Goal: Use online tool/utility

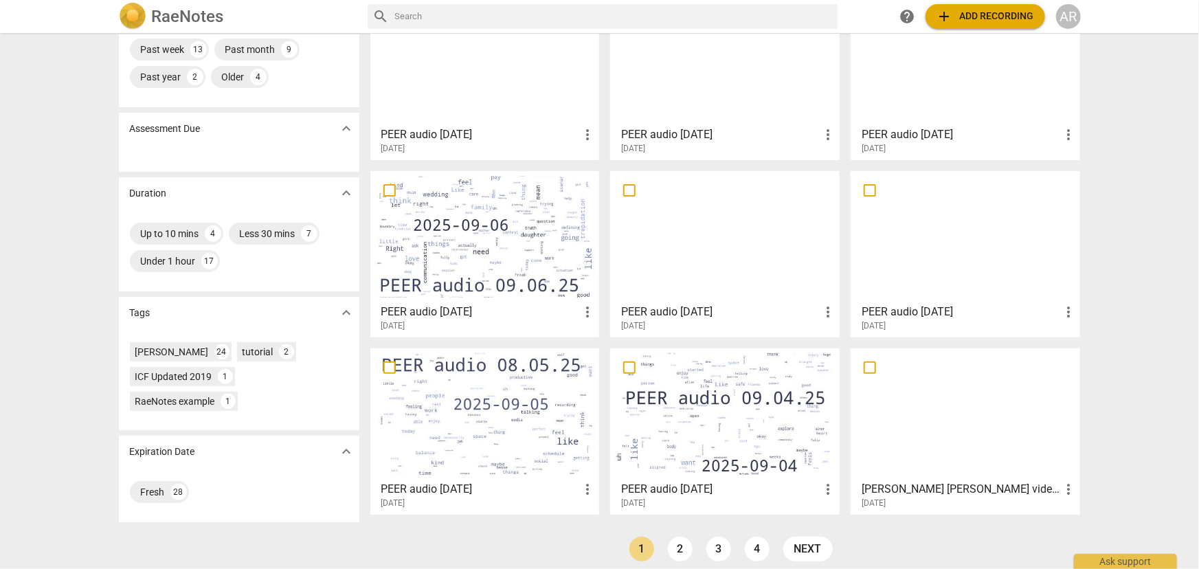
scroll to position [153, 0]
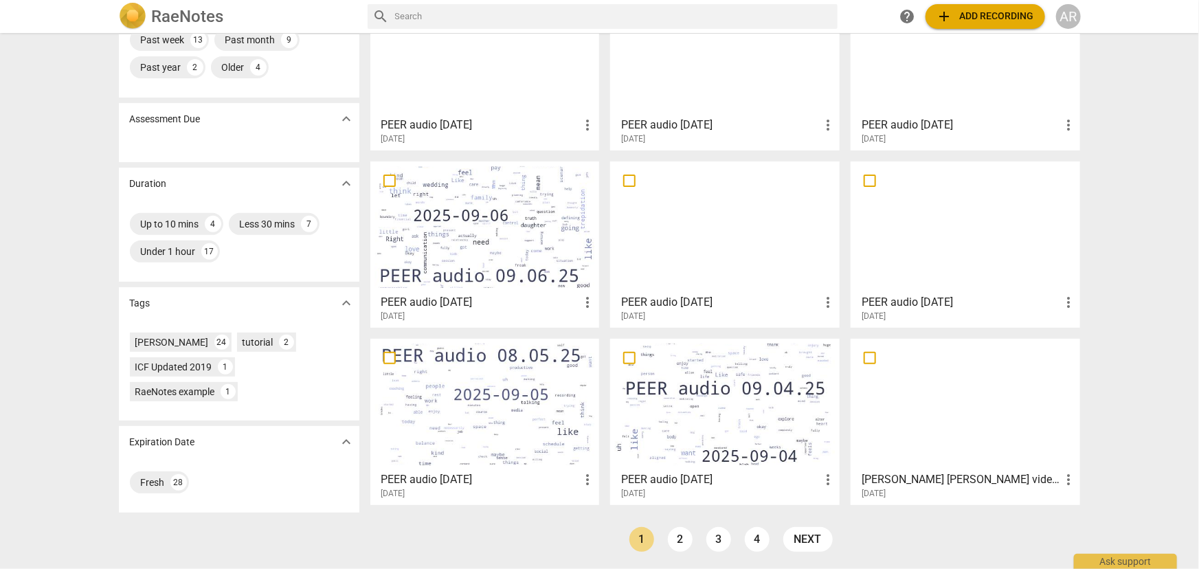
click at [678, 536] on link "2" at bounding box center [680, 539] width 25 height 25
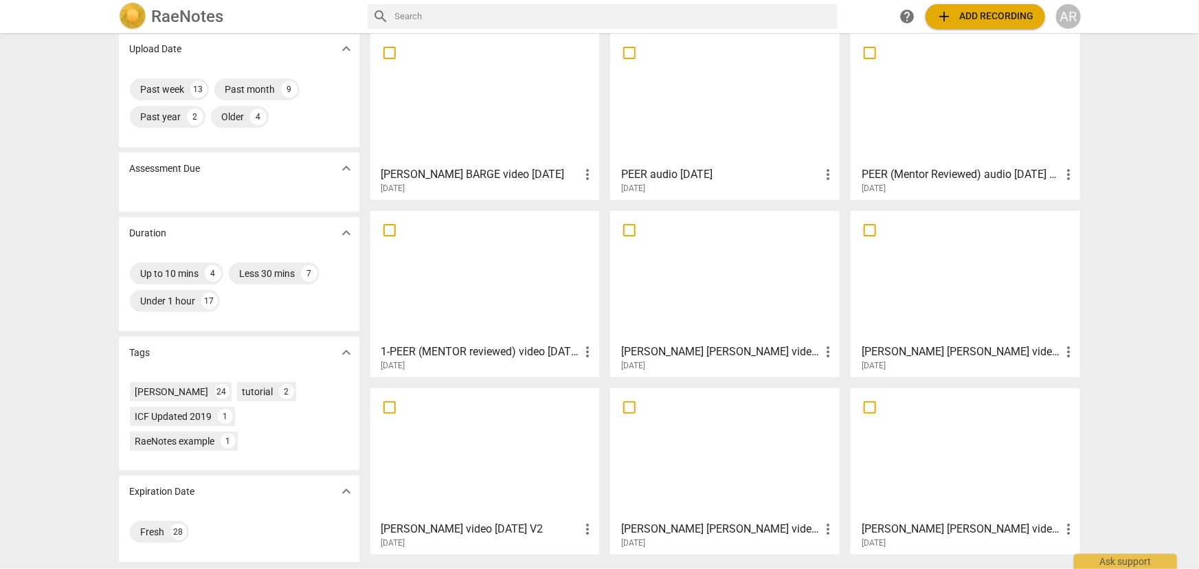
scroll to position [153, 0]
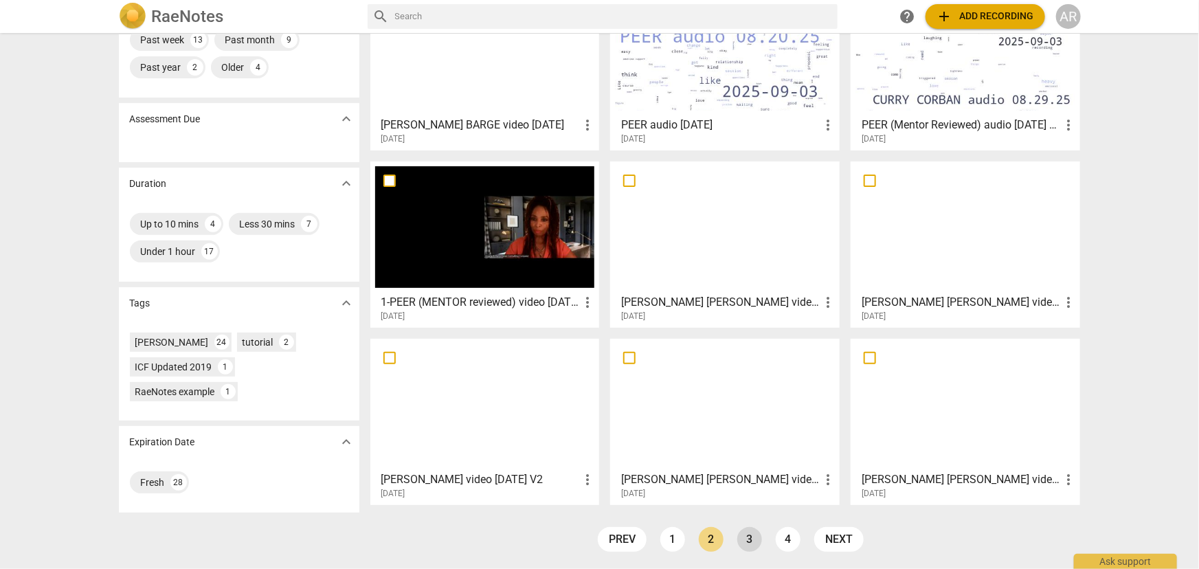
click at [750, 544] on link "3" at bounding box center [749, 539] width 25 height 25
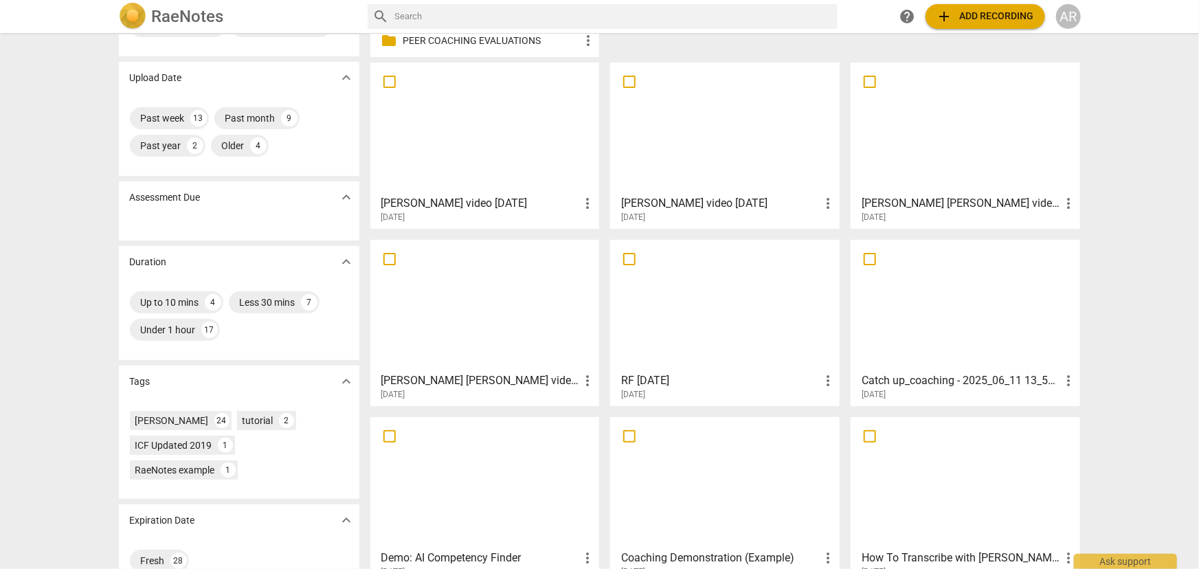
scroll to position [153, 0]
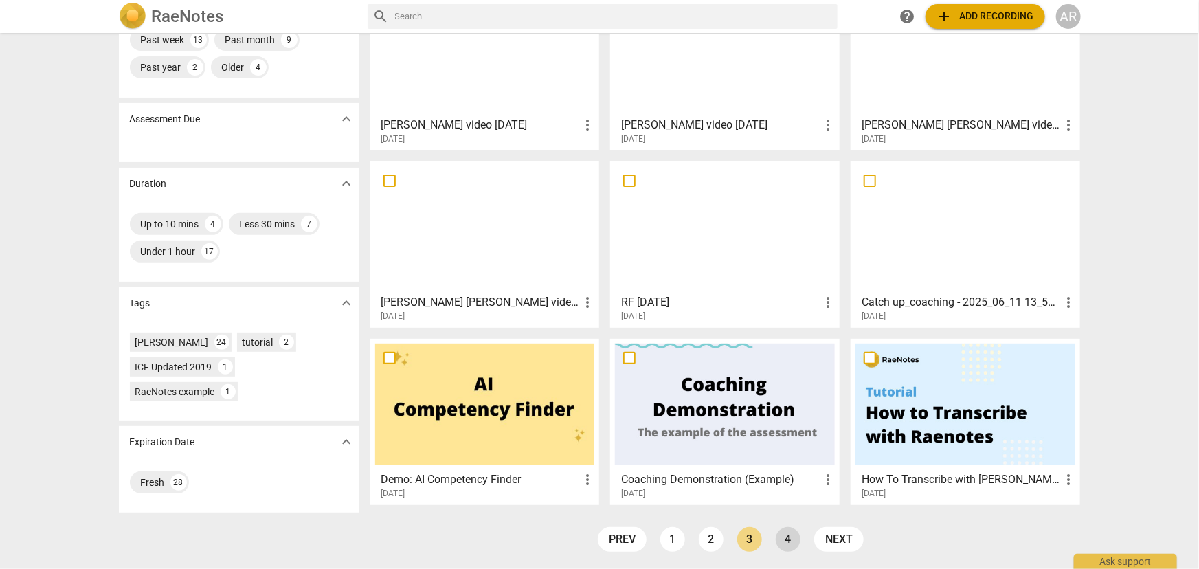
click at [787, 536] on link "4" at bounding box center [788, 539] width 25 height 25
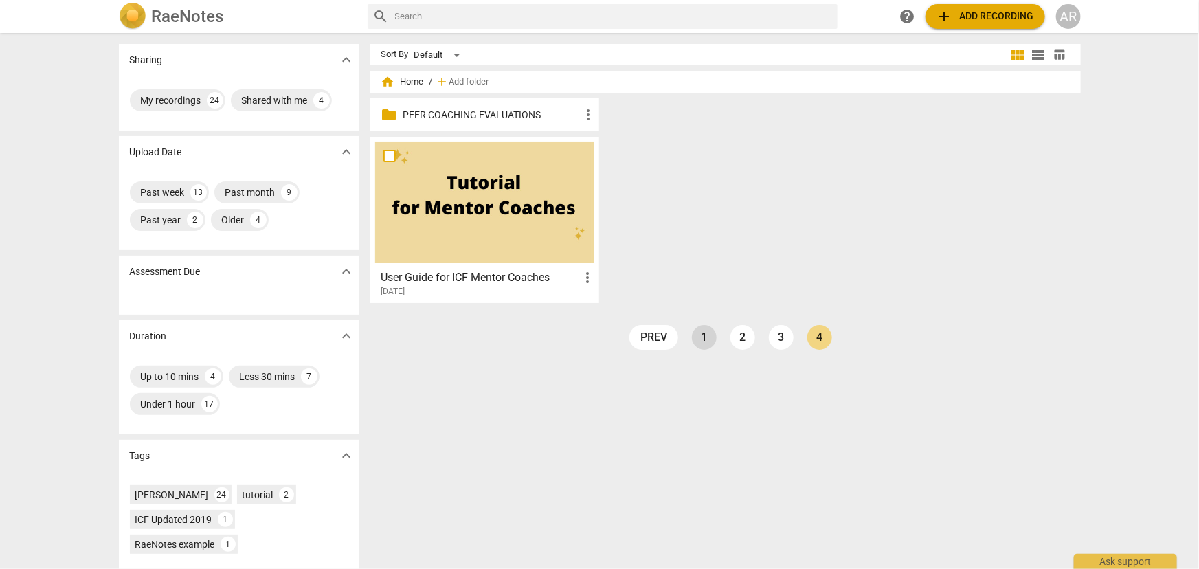
click at [704, 335] on link "1" at bounding box center [704, 337] width 25 height 25
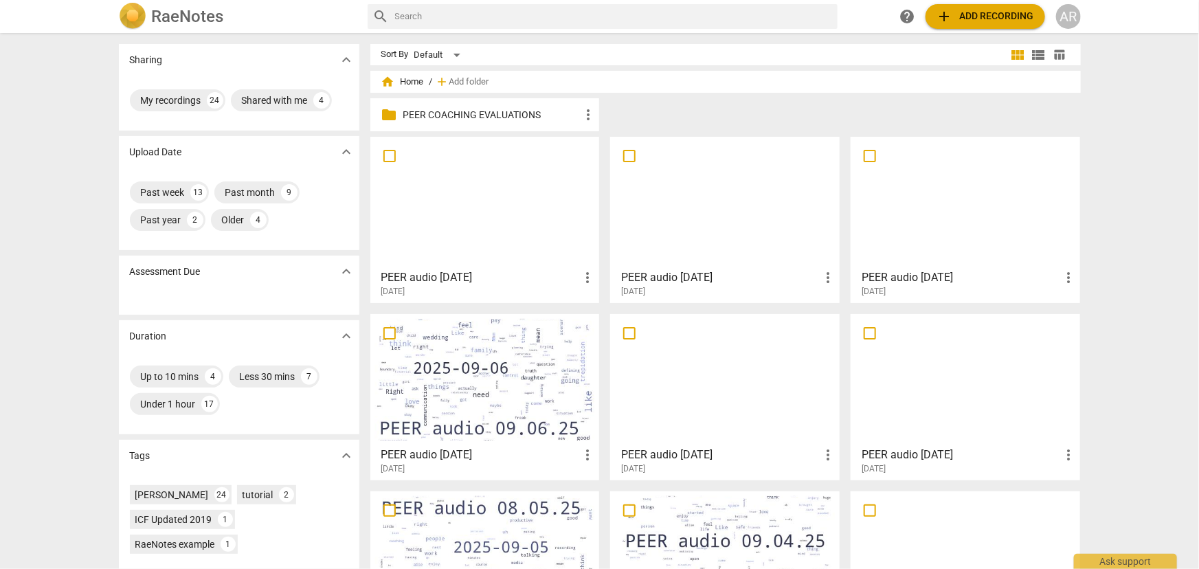
click at [970, 16] on span "add Add recording" at bounding box center [985, 16] width 98 height 16
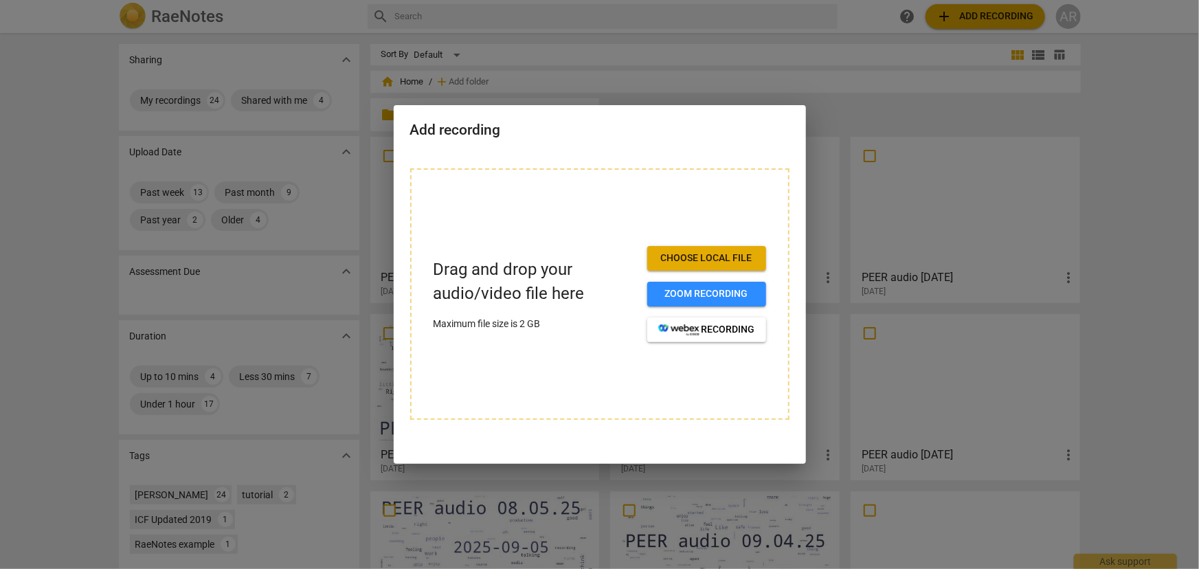
click at [688, 258] on span "Choose local file" at bounding box center [706, 258] width 97 height 14
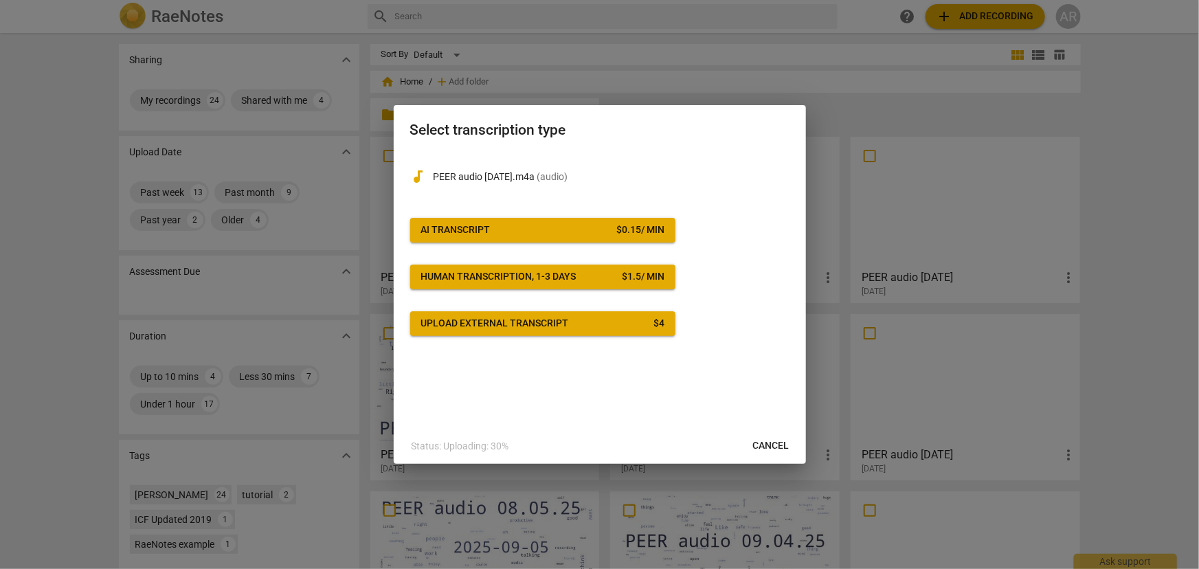
click at [576, 235] on span "AI Transcript $ 0.15 / min" at bounding box center [542, 230] width 243 height 14
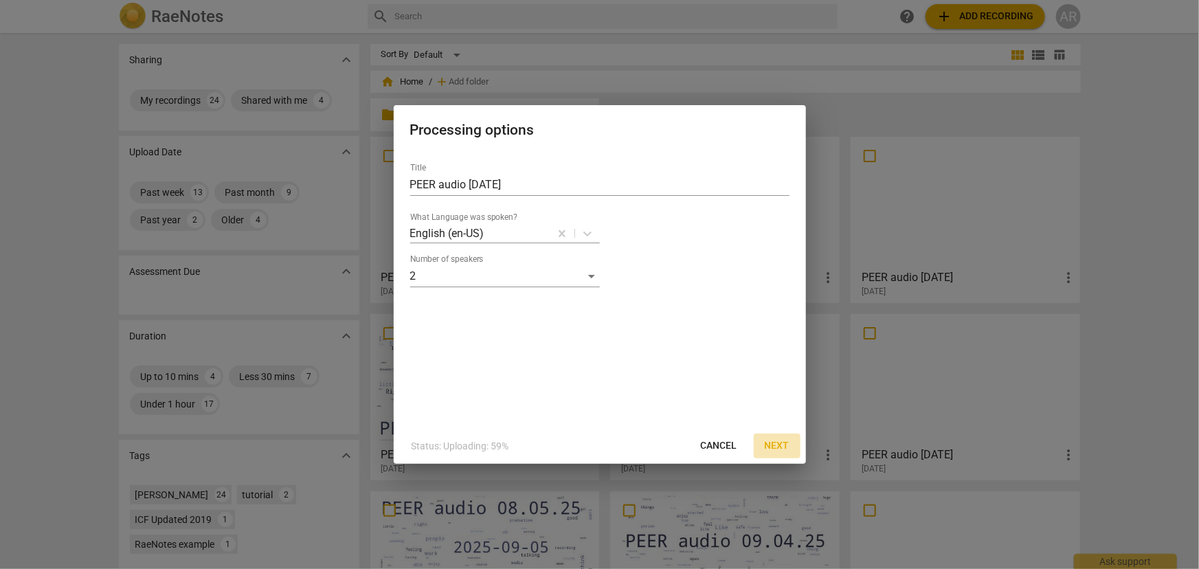
click at [772, 447] on span "Next" at bounding box center [777, 446] width 25 height 14
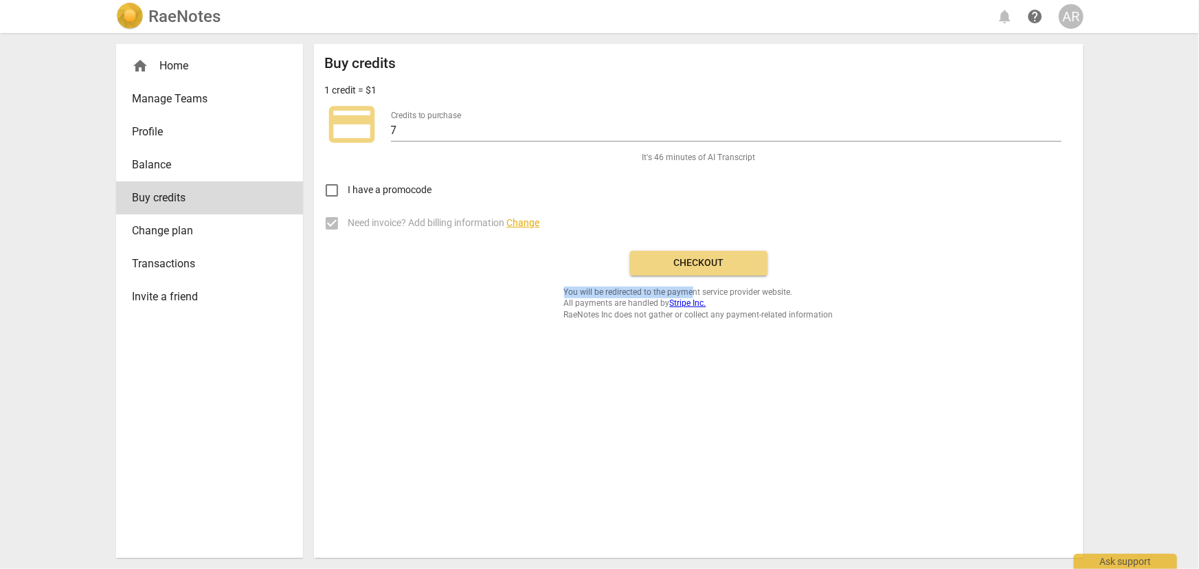
drag, startPoint x: 693, startPoint y: 278, endPoint x: 693, endPoint y: 285, distance: 7.6
click at [694, 283] on div "Buy credits 1 credit = $1 credit_card Credits to purchase 7 It's 46 minutes of …" at bounding box center [699, 187] width 748 height 265
click at [698, 263] on span "Checkout" at bounding box center [698, 263] width 115 height 14
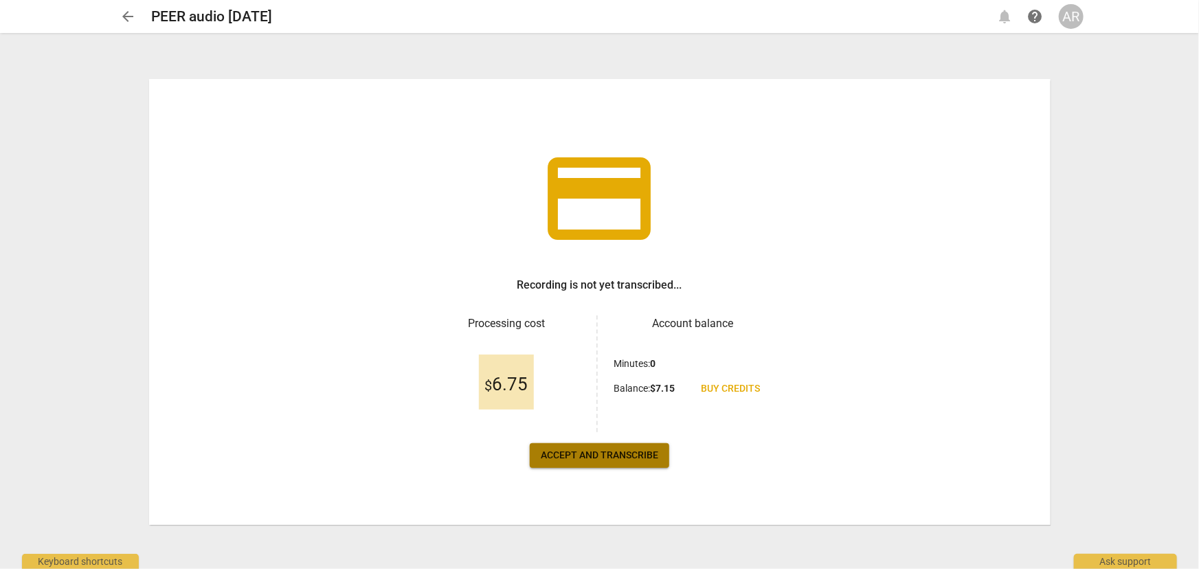
click at [607, 462] on button "Accept and transcribe" at bounding box center [599, 455] width 139 height 25
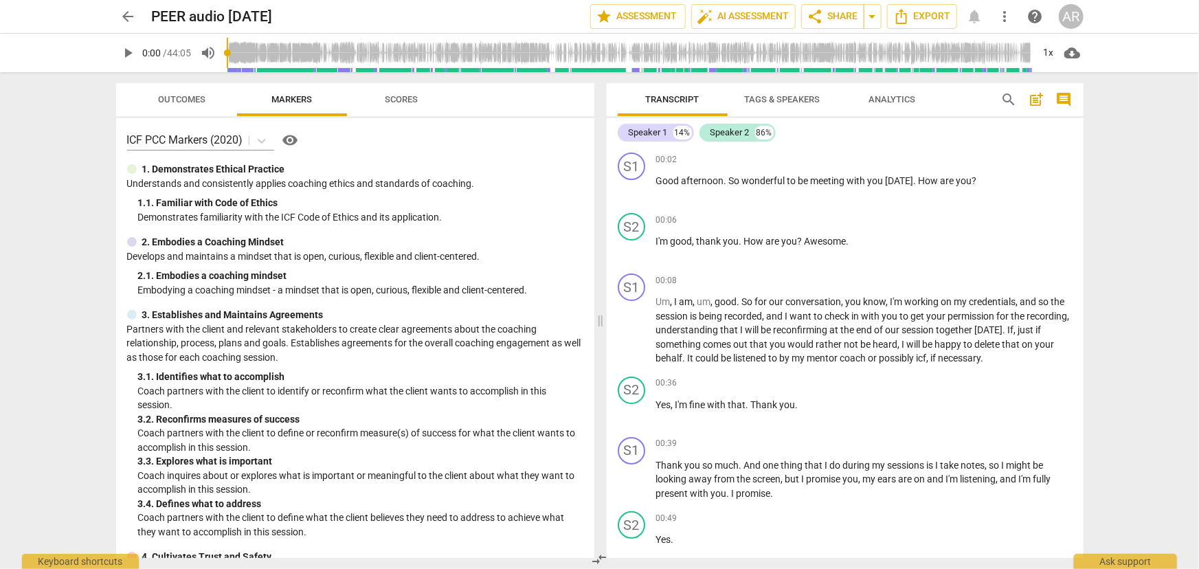
click at [773, 104] on span "Tags & Speakers" at bounding box center [783, 99] width 76 height 10
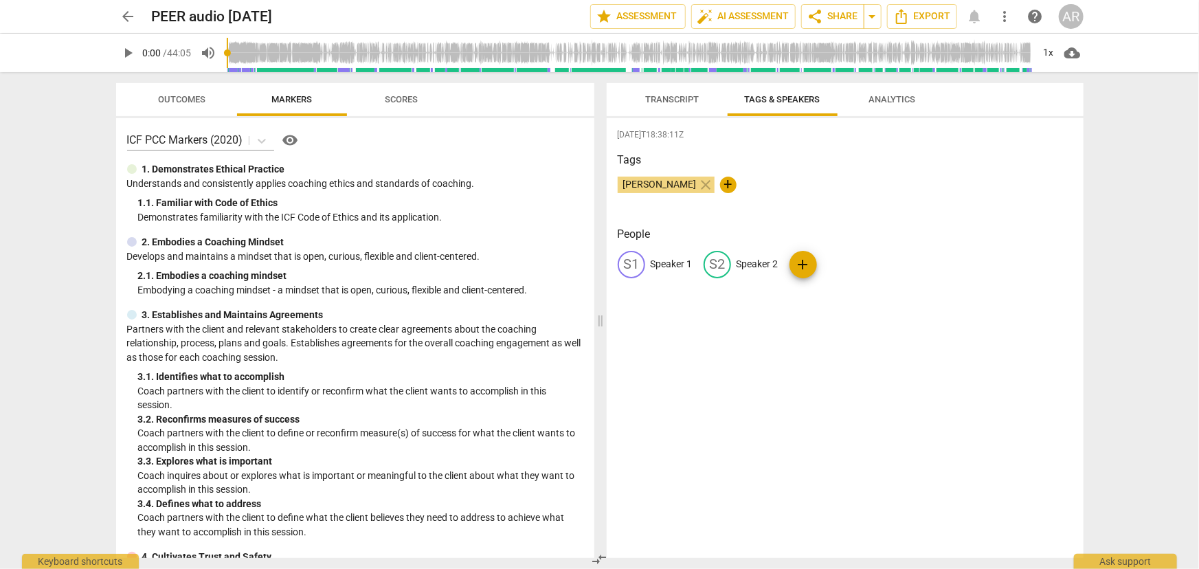
click at [667, 261] on p "Speaker 1" at bounding box center [672, 264] width 42 height 14
type input "COACH"
click at [848, 267] on p "Speaker 2" at bounding box center [847, 264] width 42 height 14
type input "CLIENT"
click at [761, 324] on div "[DATE]T18:38:11Z Tags [PERSON_NAME] close + People CO COACH edit CLIENT delete …" at bounding box center [845, 338] width 477 height 440
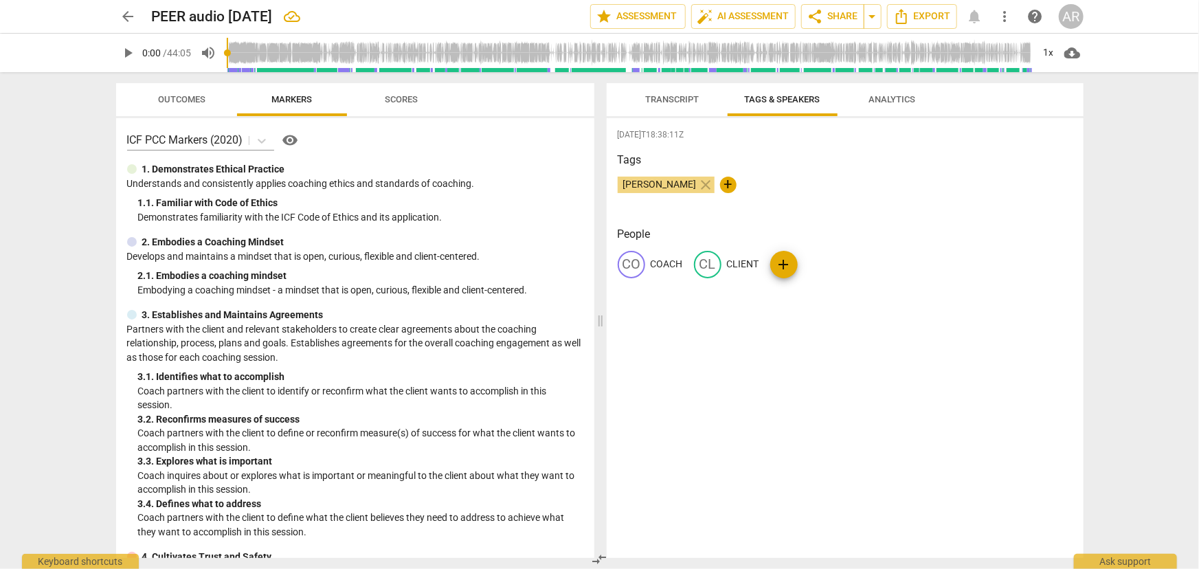
click at [677, 102] on span "Transcript" at bounding box center [673, 99] width 54 height 10
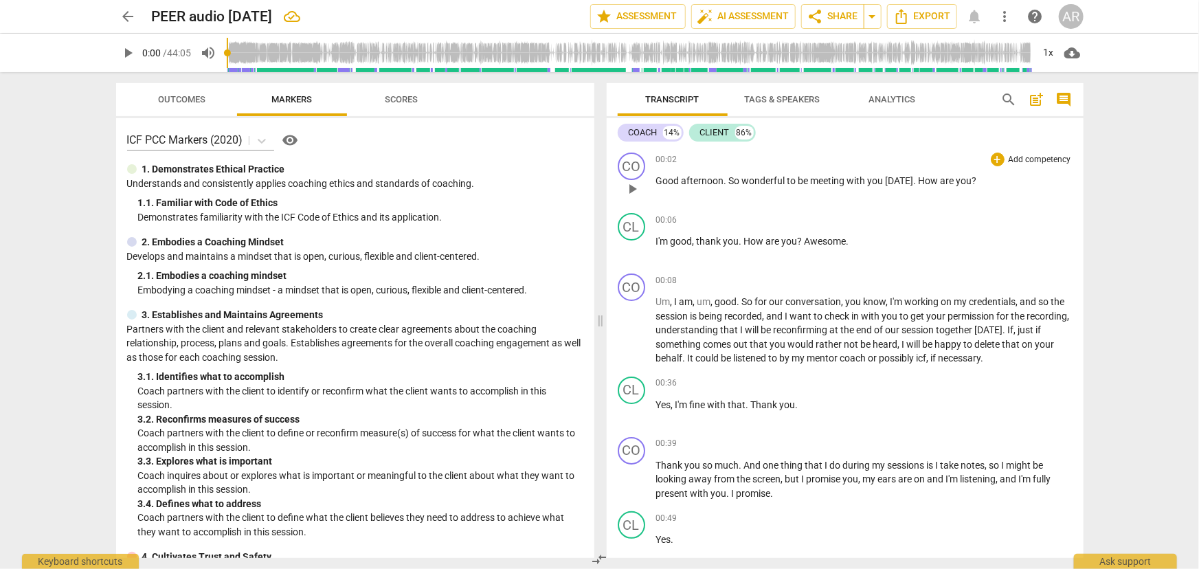
click at [634, 186] on span "play_arrow" at bounding box center [632, 189] width 16 height 16
click at [631, 186] on span "pause" at bounding box center [632, 189] width 16 height 16
click at [735, 14] on span "auto_fix_high AI Assessment" at bounding box center [743, 16] width 92 height 16
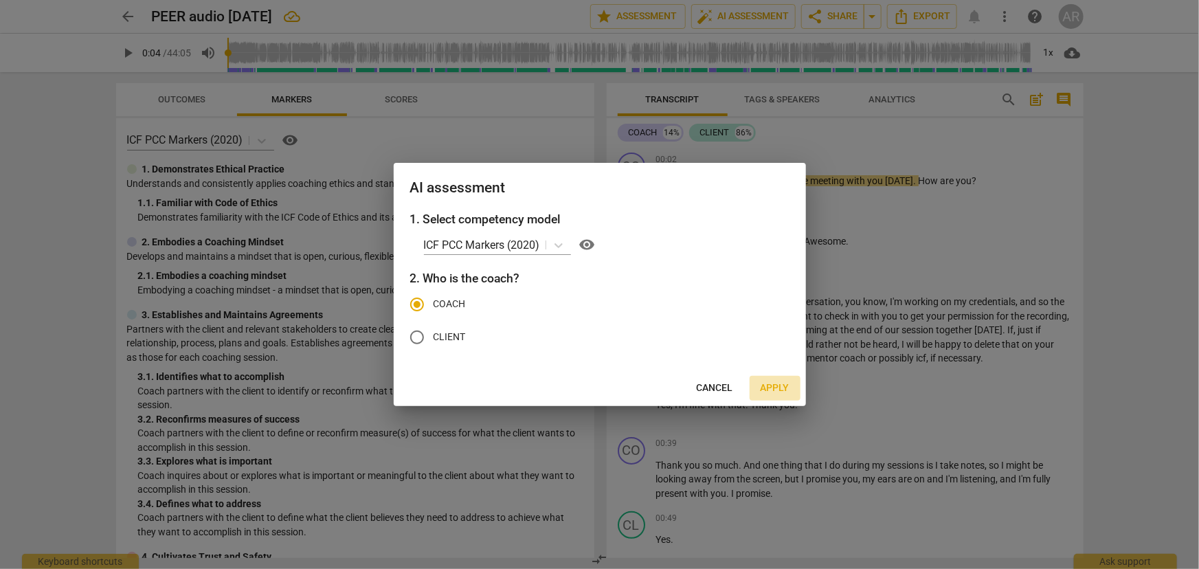
click at [777, 385] on span "Apply" at bounding box center [775, 388] width 29 height 14
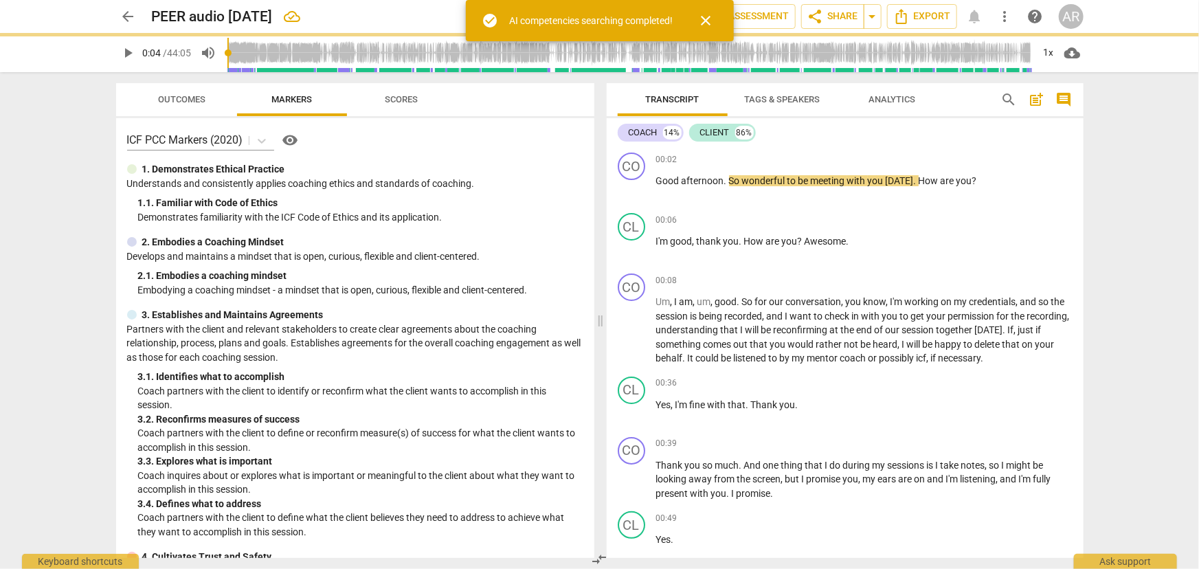
type input "4"
